Goal: Information Seeking & Learning: Learn about a topic

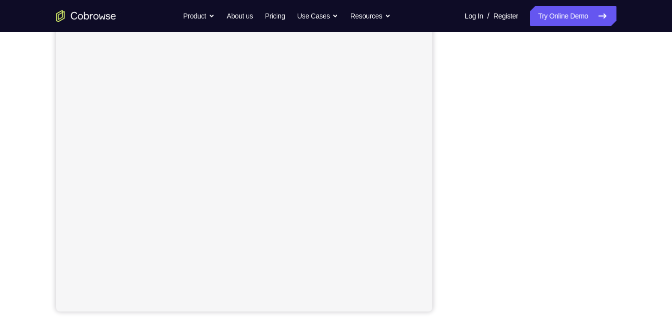
scroll to position [155, 0]
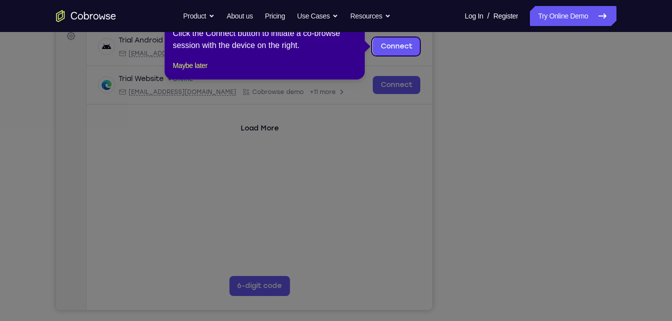
click at [540, 290] on icon at bounding box center [340, 160] width 680 height 321
click at [579, 249] on icon at bounding box center [340, 160] width 680 height 321
click at [183, 72] on button "Maybe later" at bounding box center [190, 66] width 35 height 12
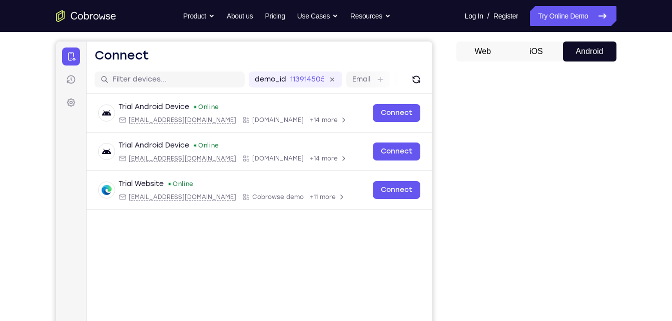
scroll to position [89, 0]
click at [480, 54] on button "Web" at bounding box center [483, 51] width 54 height 20
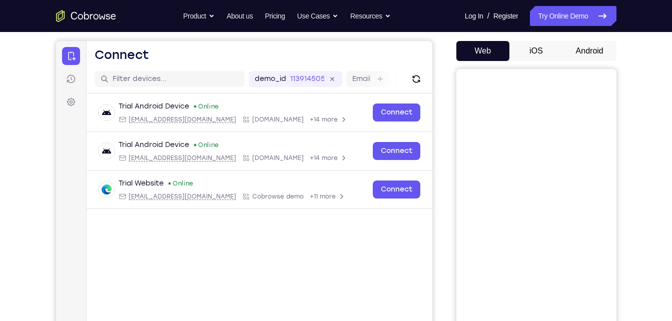
click at [574, 48] on button "Android" at bounding box center [590, 51] width 54 height 20
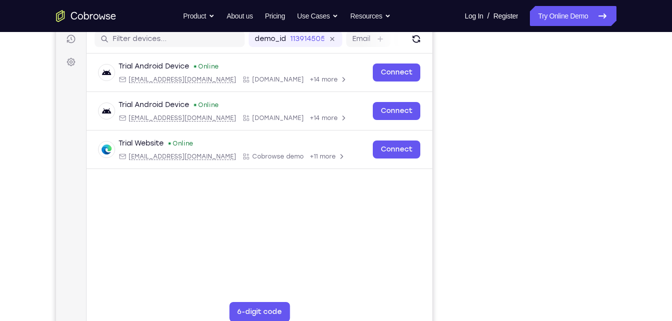
scroll to position [133, 0]
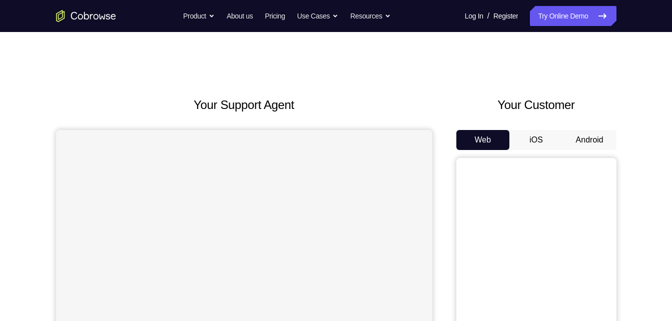
click at [586, 145] on button "Android" at bounding box center [590, 140] width 54 height 20
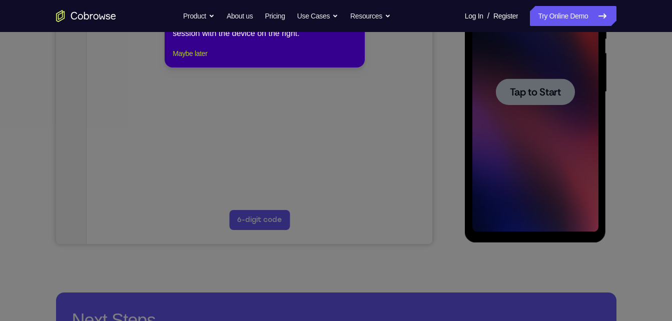
click at [202, 60] on button "Maybe later" at bounding box center [190, 54] width 35 height 12
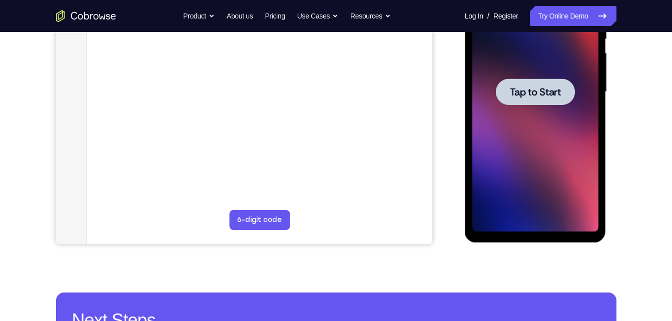
click at [542, 102] on div at bounding box center [535, 92] width 79 height 27
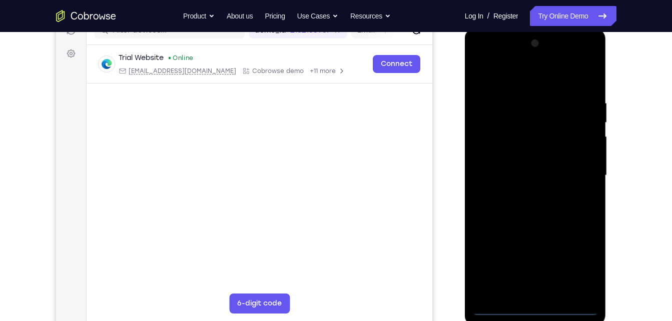
scroll to position [138, 0]
click at [536, 310] on div at bounding box center [535, 175] width 126 height 280
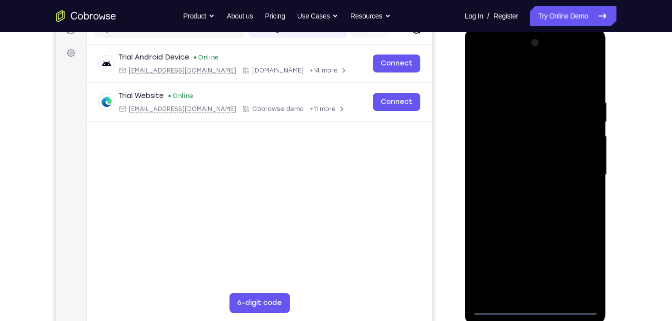
click at [536, 310] on div at bounding box center [535, 175] width 126 height 280
click at [579, 264] on div at bounding box center [535, 175] width 126 height 280
click at [514, 87] on div at bounding box center [535, 175] width 126 height 280
click at [576, 170] on div at bounding box center [535, 175] width 126 height 280
click at [522, 192] on div at bounding box center [535, 175] width 126 height 280
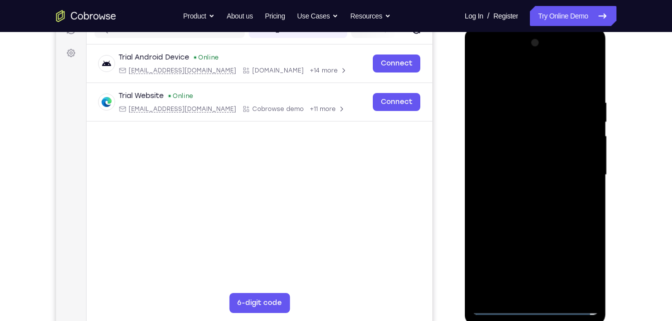
click at [504, 165] on div at bounding box center [535, 175] width 126 height 280
click at [510, 156] on div at bounding box center [535, 175] width 126 height 280
click at [539, 171] on div at bounding box center [535, 175] width 126 height 280
click at [526, 96] on div at bounding box center [535, 175] width 126 height 280
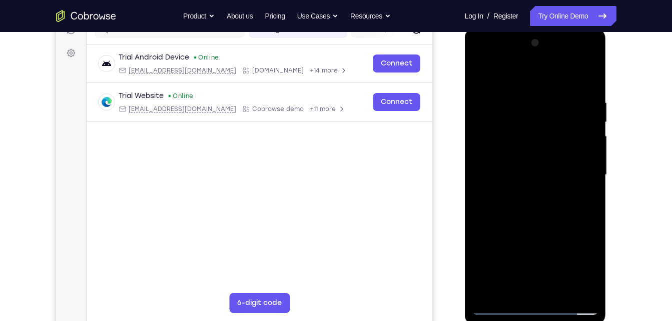
click at [543, 220] on div at bounding box center [535, 175] width 126 height 280
click at [539, 217] on div at bounding box center [535, 175] width 126 height 280
click at [522, 102] on div at bounding box center [535, 175] width 126 height 280
click at [579, 73] on div at bounding box center [535, 175] width 126 height 280
click at [586, 81] on div at bounding box center [535, 175] width 126 height 280
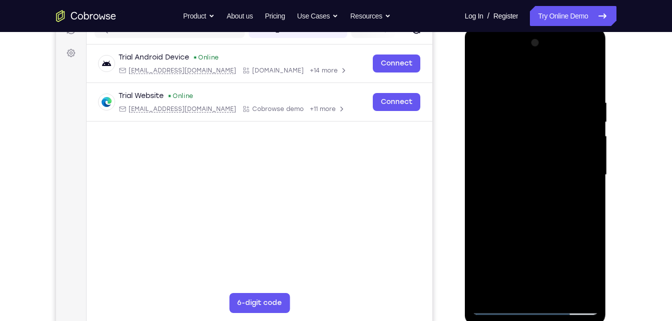
click at [561, 290] on div at bounding box center [535, 175] width 126 height 280
click at [524, 228] on div at bounding box center [535, 175] width 126 height 280
click at [534, 164] on div at bounding box center [535, 175] width 126 height 280
click at [528, 228] on div at bounding box center [535, 175] width 126 height 280
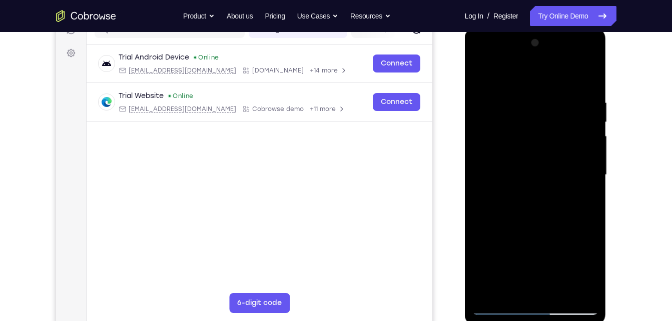
click at [589, 77] on div at bounding box center [535, 175] width 126 height 280
